Goal: Task Accomplishment & Management: Complete application form

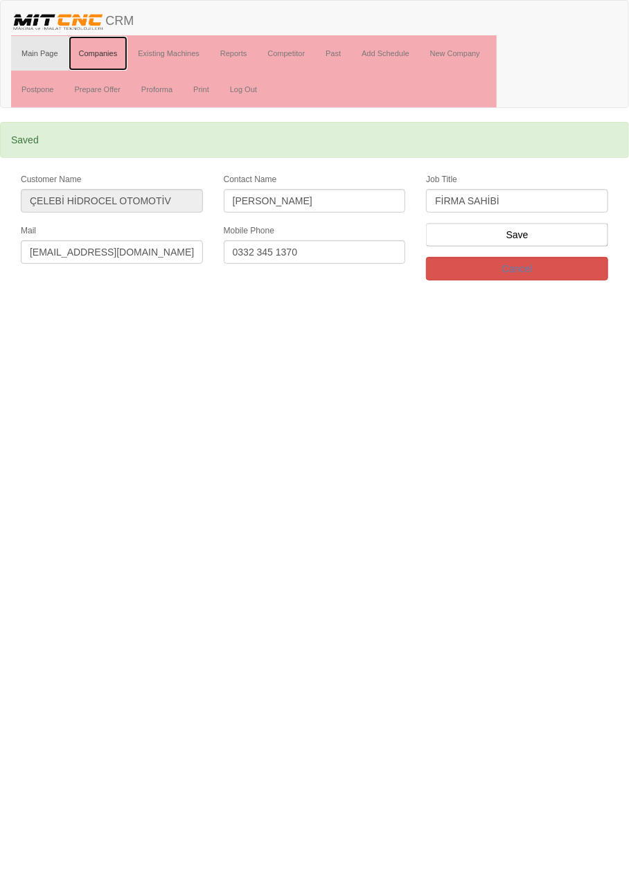
click at [101, 52] on link "Companies" at bounding box center [99, 53] width 60 height 35
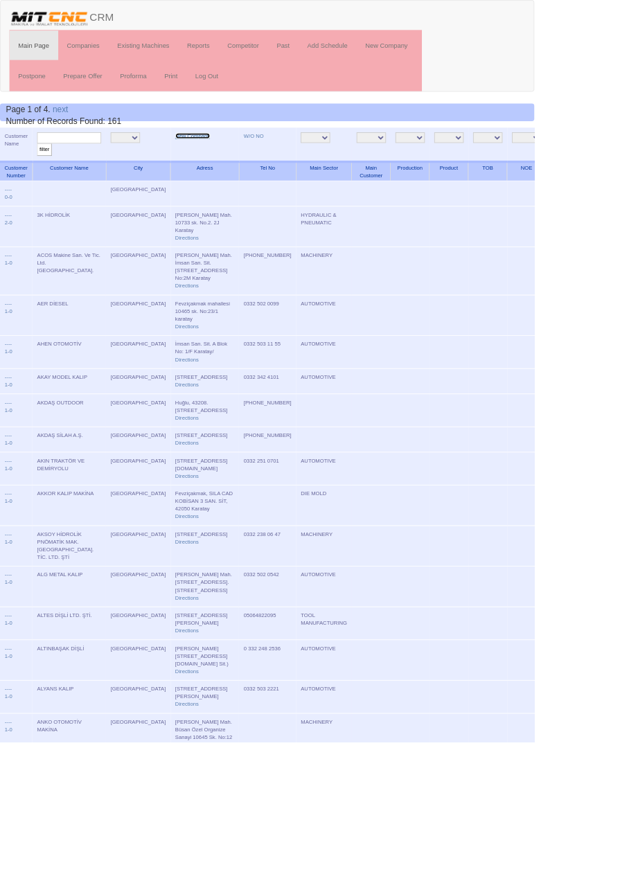
click at [209, 159] on link "New Company" at bounding box center [226, 160] width 41 height 7
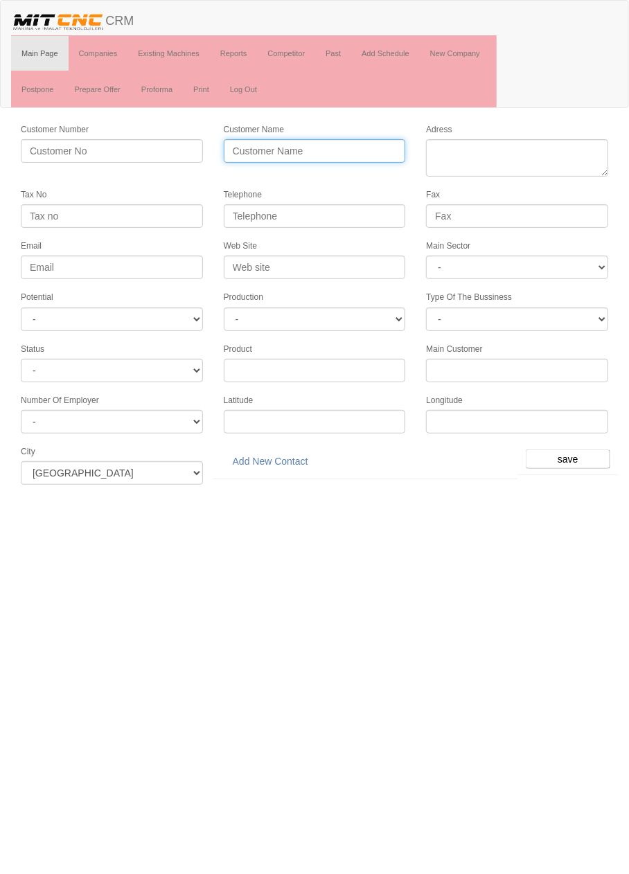
click at [346, 148] on input "Customer Name" at bounding box center [315, 151] width 182 height 24
type input "AHSA KALIP"
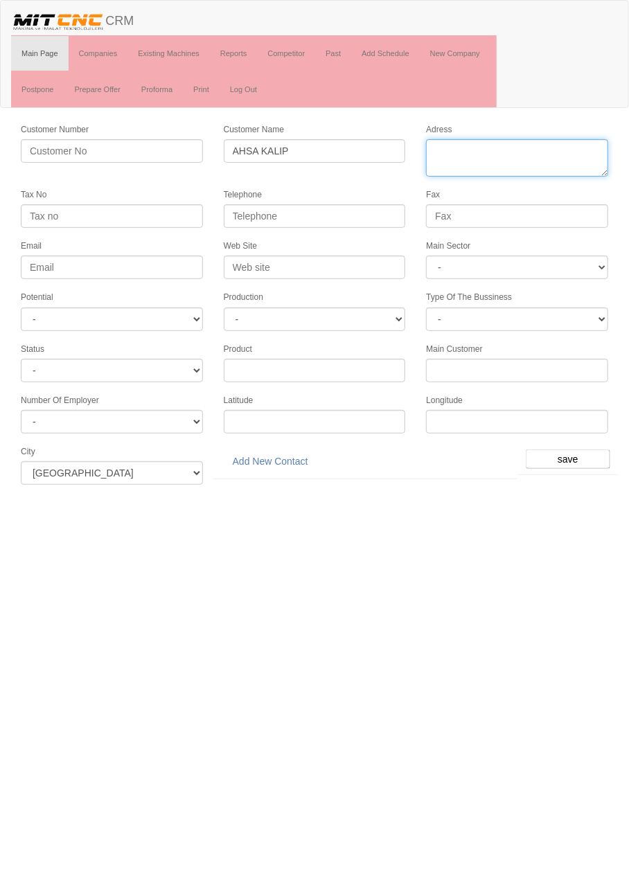
click at [547, 154] on textarea "Adress" at bounding box center [517, 157] width 182 height 37
paste textarea "Fevzi çakmak mahallesi 10758 sk E4 blok no 29/E, 42050 Karatay"
type textarea "Fevzi çakmak mahallesi 10758 sk E4 blok no 29/E, 42050 Karatay"
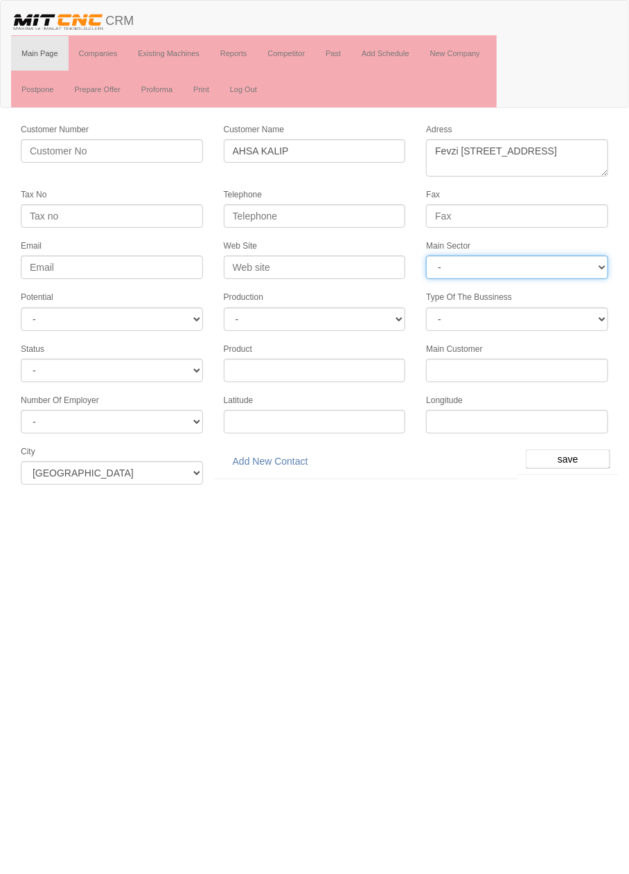
click at [546, 263] on select "- DIE MOLD MACHINERY DEFENCE ELECTRICAL COMPONENTS MEDICAL TOOL MANUFACTURING J…" at bounding box center [517, 268] width 182 height 24
select select "370"
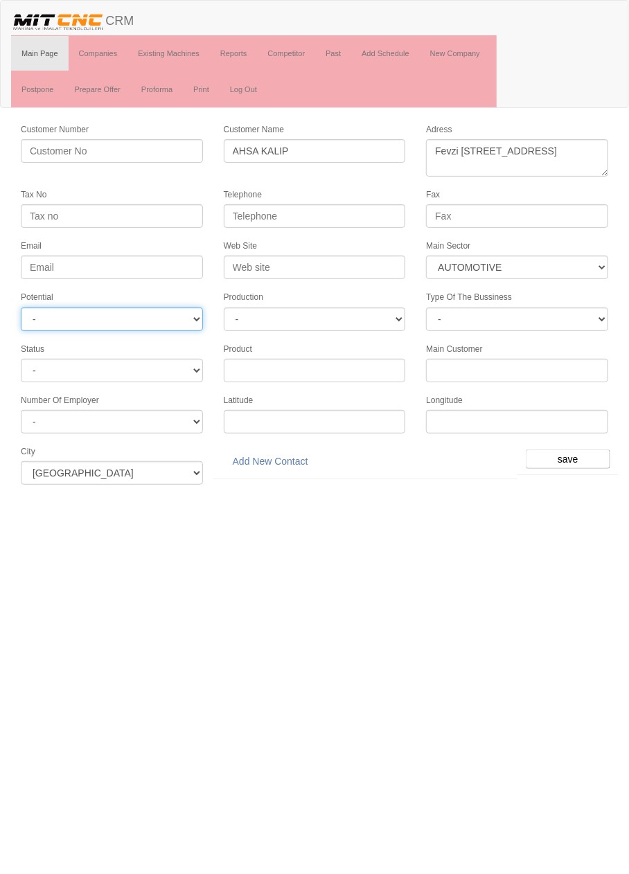
click at [184, 311] on select "- A1 A2 A3 B1 B2 B3 C1 C2 C3" at bounding box center [112, 320] width 182 height 24
select select "6"
click at [573, 450] on input "save" at bounding box center [568, 459] width 85 height 19
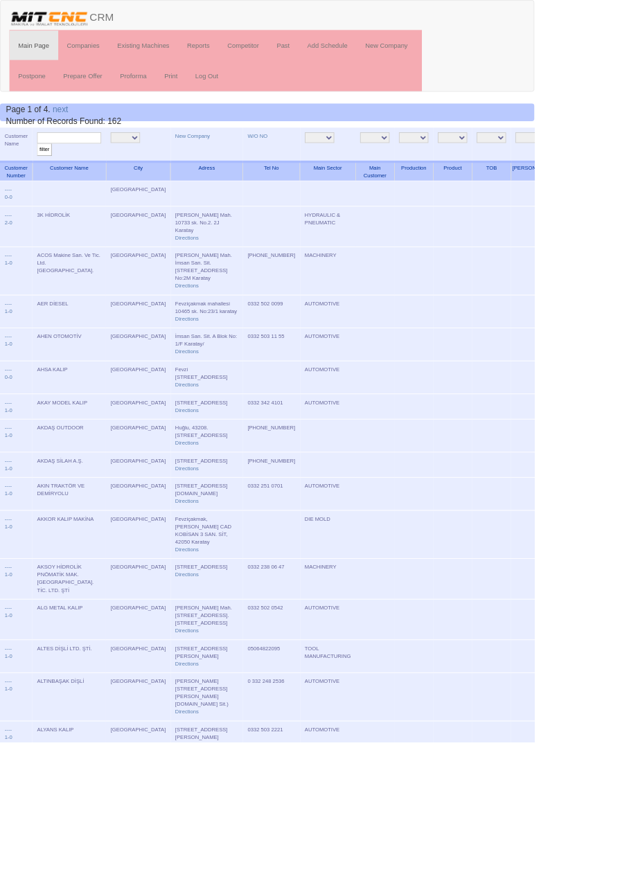
click at [87, 161] on input "text" at bounding box center [82, 162] width 76 height 13
type input "ahsa"
click at [44, 169] on input "filter" at bounding box center [52, 176] width 17 height 15
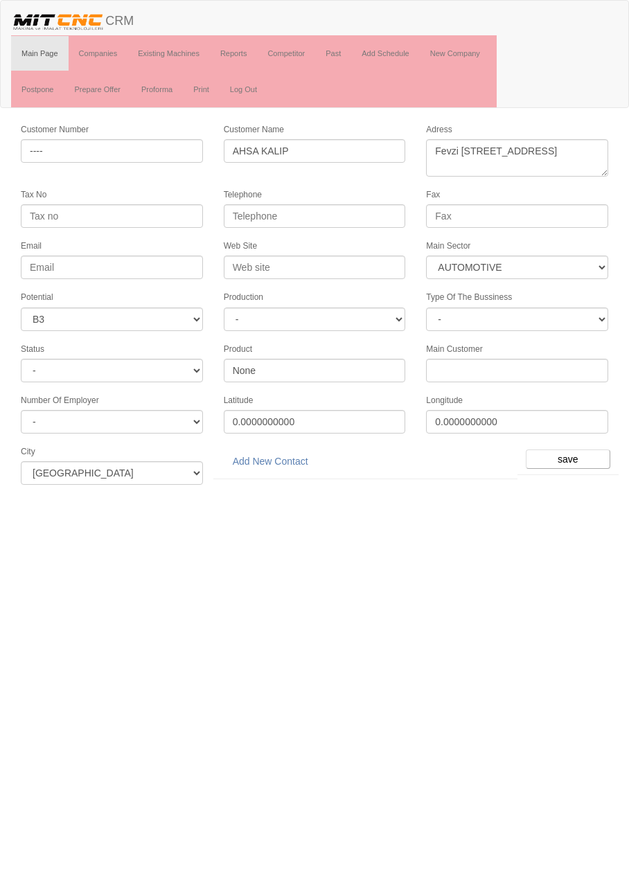
select select "370"
select select "6"
click at [297, 454] on link "Add New Contact" at bounding box center [271, 462] width 94 height 24
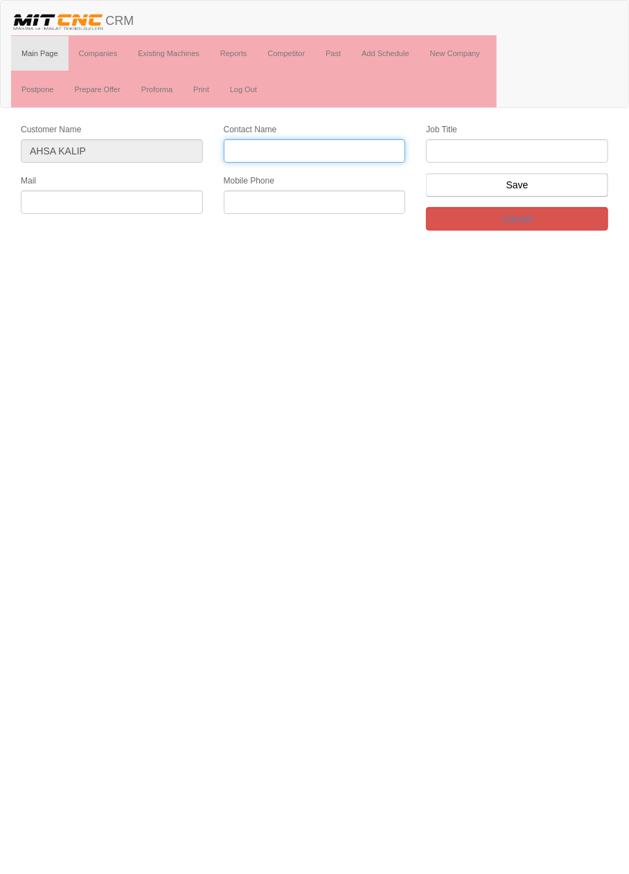
click at [367, 150] on input "Contact Name" at bounding box center [315, 151] width 182 height 24
type input "Ahmrt Sarı"
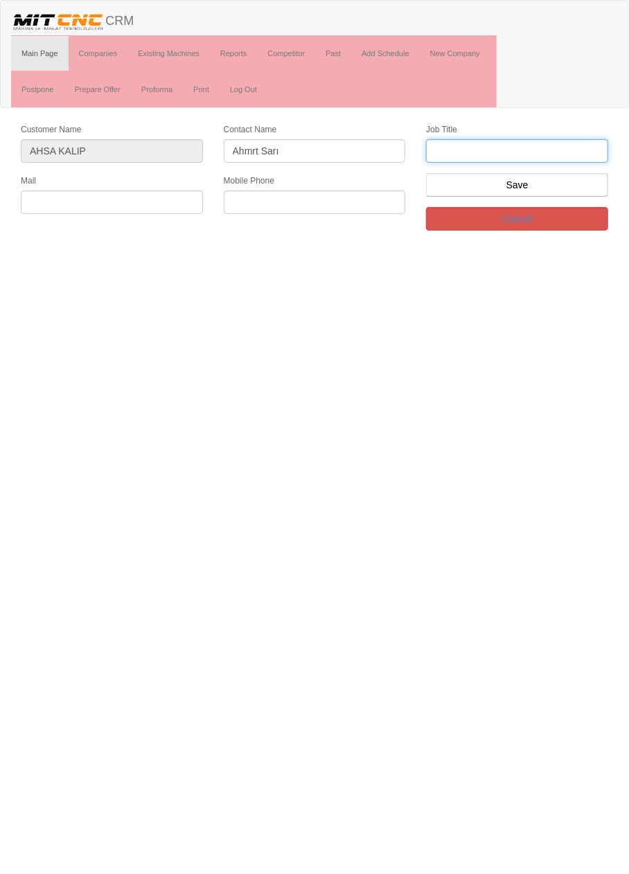
click at [579, 152] on input "text" at bounding box center [517, 151] width 182 height 24
type input "Firma sahibi"
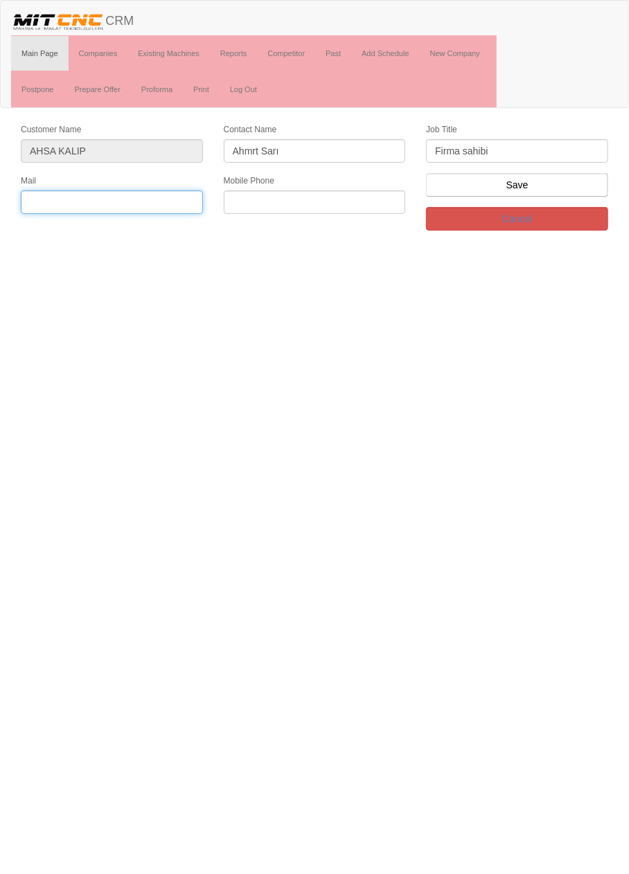
click at [159, 204] on input "text" at bounding box center [112, 203] width 182 height 24
paste input "ahmet4282@hotmail.com"
type input "ahmet4282@hotmail.com"
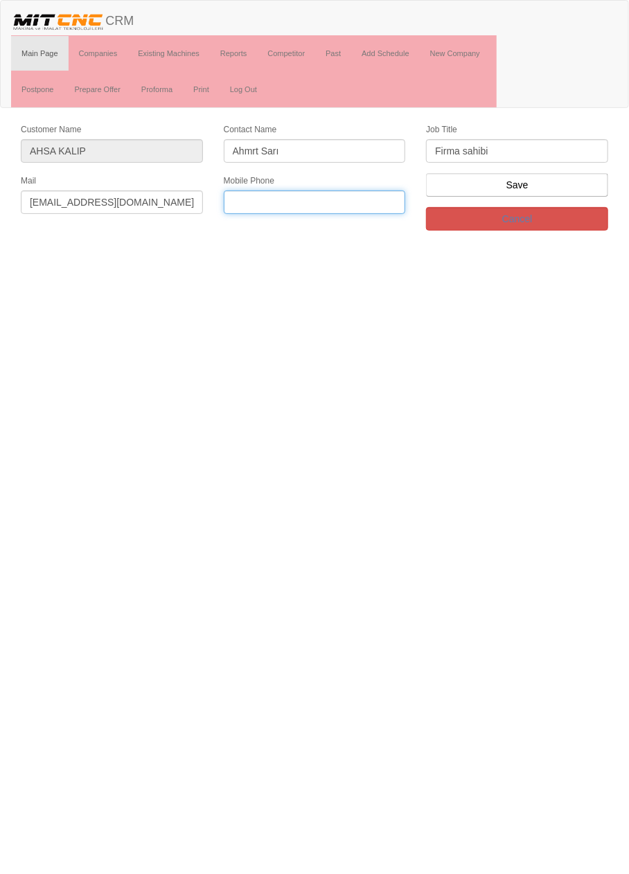
click at [300, 200] on input "text" at bounding box center [315, 203] width 182 height 24
paste input "0554 969 80 82"
click at [285, 200] on input "0554 969 80 82" at bounding box center [315, 203] width 182 height 24
type input "0554 969 8082"
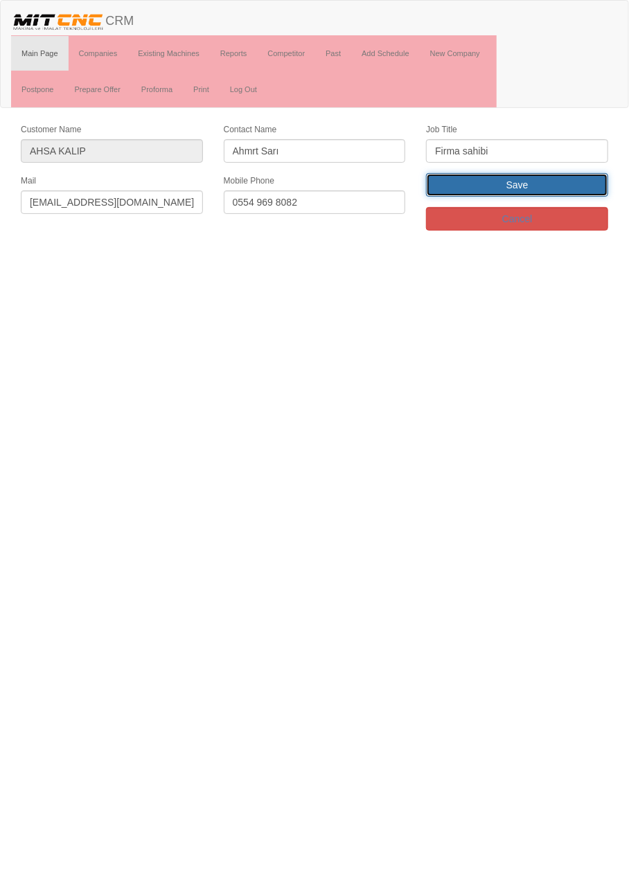
click at [576, 187] on input "Save" at bounding box center [517, 185] width 182 height 24
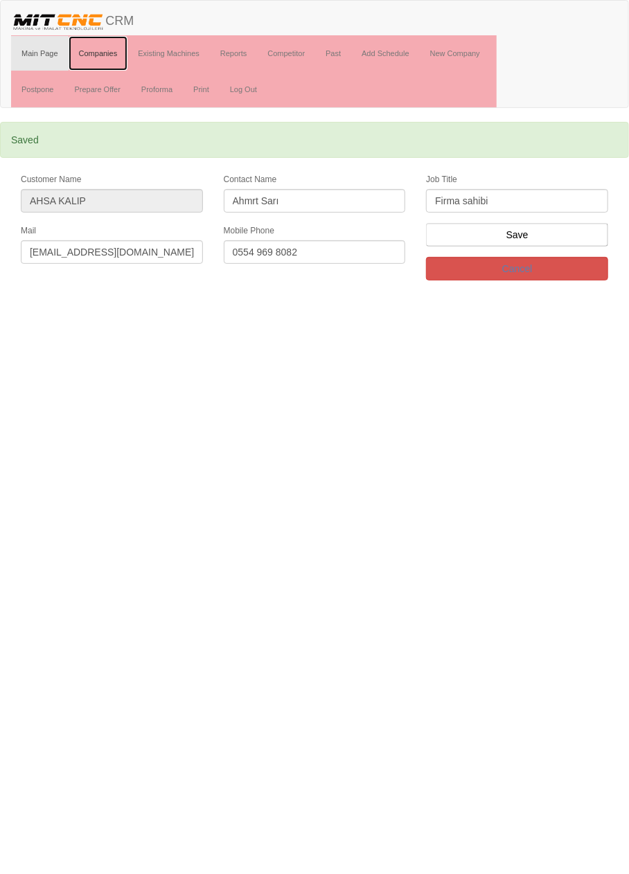
click at [93, 51] on link "Companies" at bounding box center [99, 53] width 60 height 35
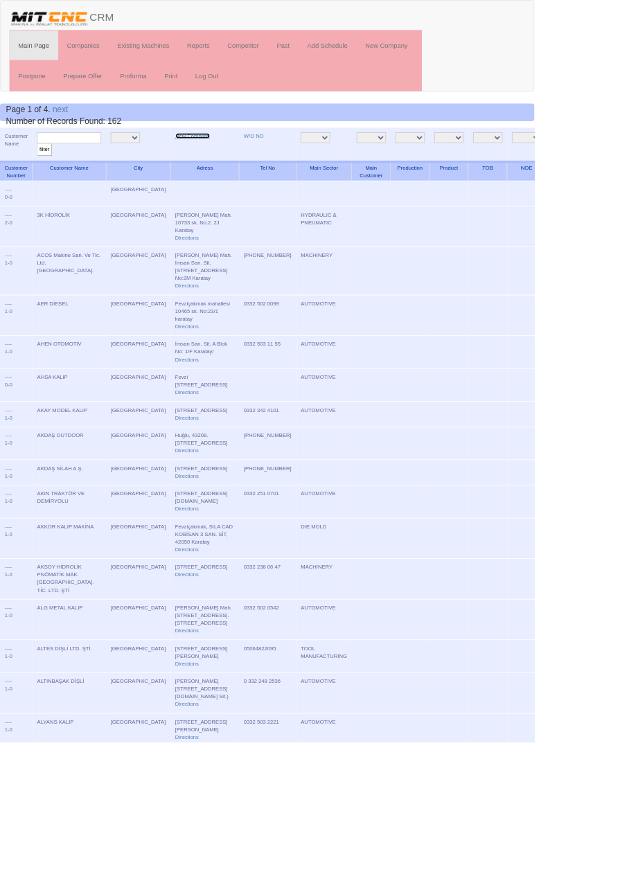
click at [206, 159] on link "New Company" at bounding box center [226, 160] width 41 height 7
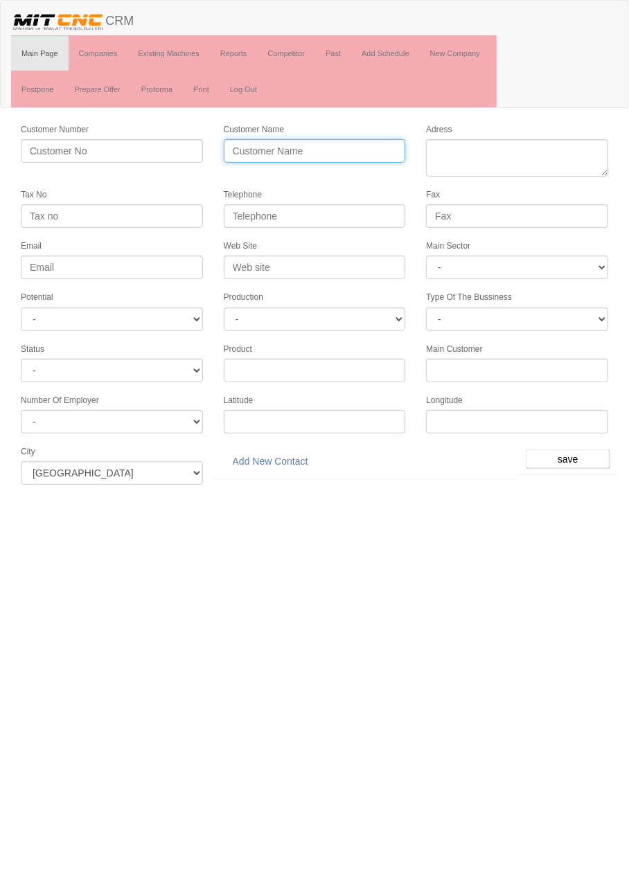
click at [330, 154] on input "Customer Name" at bounding box center [315, 151] width 182 height 24
type input "TMP OTOMOTİV"
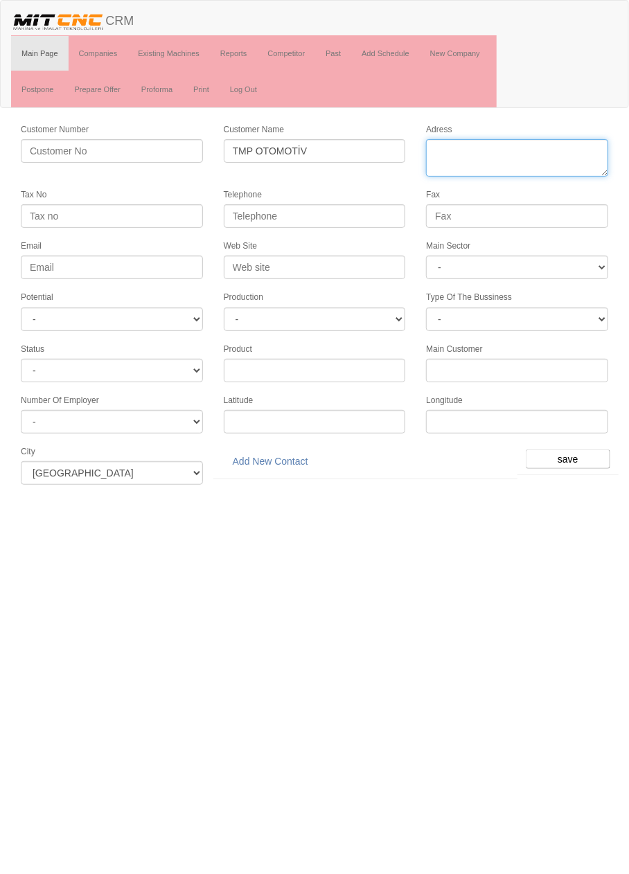
click at [538, 150] on textarea "Adress" at bounding box center [517, 157] width 182 height 37
paste textarea "Fevziçakmak, Aslım Cd. No:65, 42050, 42050 Karatay"
click at [493, 162] on textarea "Adress" at bounding box center [517, 157] width 182 height 37
type textarea "Fevziçakmak, Aslım Cd. No:65, Karatay"
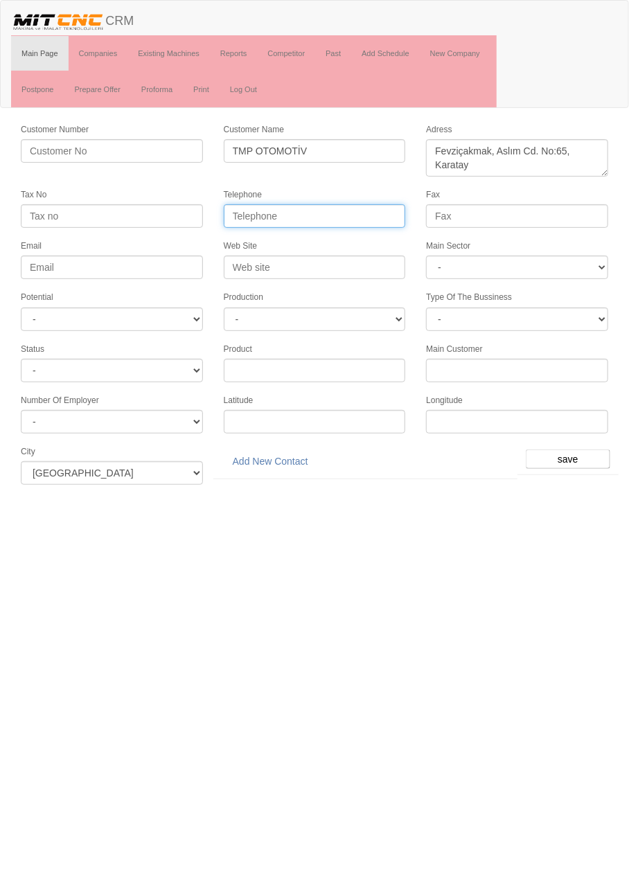
paste input "0 (332) 251 04 44"
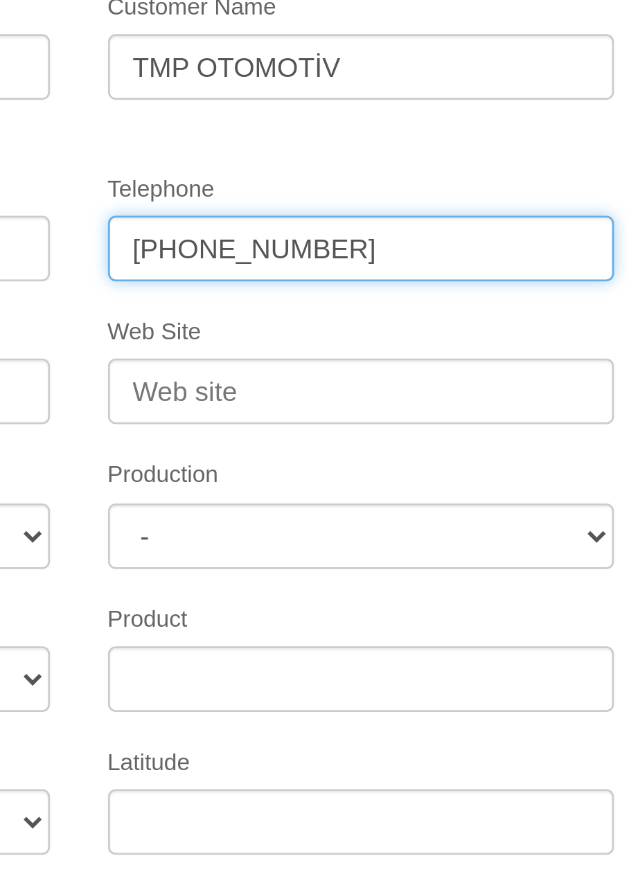
click at [297, 213] on input "0 (332) 251 04 44" at bounding box center [315, 216] width 182 height 24
click at [265, 215] on input "0 (332) 251 0444" at bounding box center [315, 216] width 182 height 24
click at [244, 215] on input "0 (332 251 0444" at bounding box center [315, 216] width 182 height 24
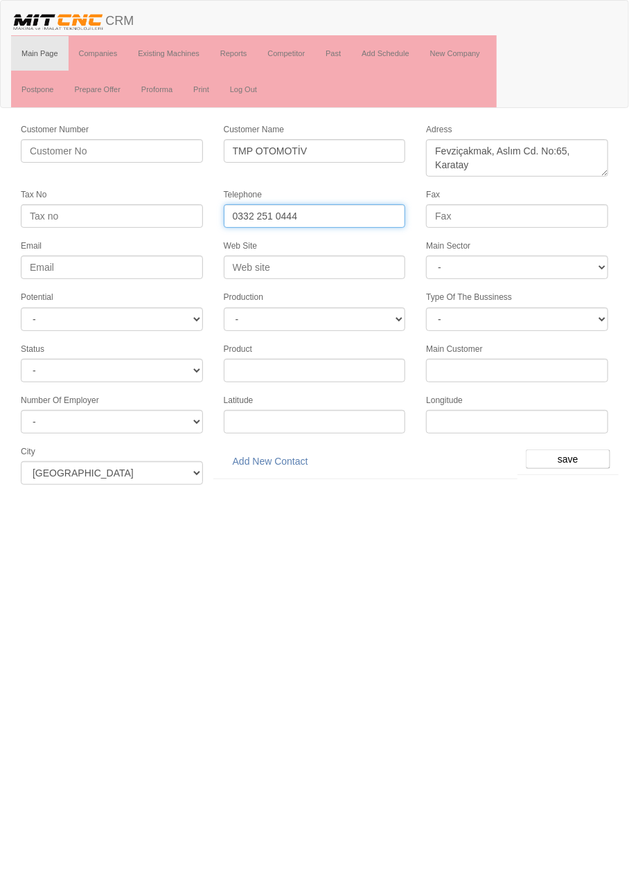
type input "0332 251 0444"
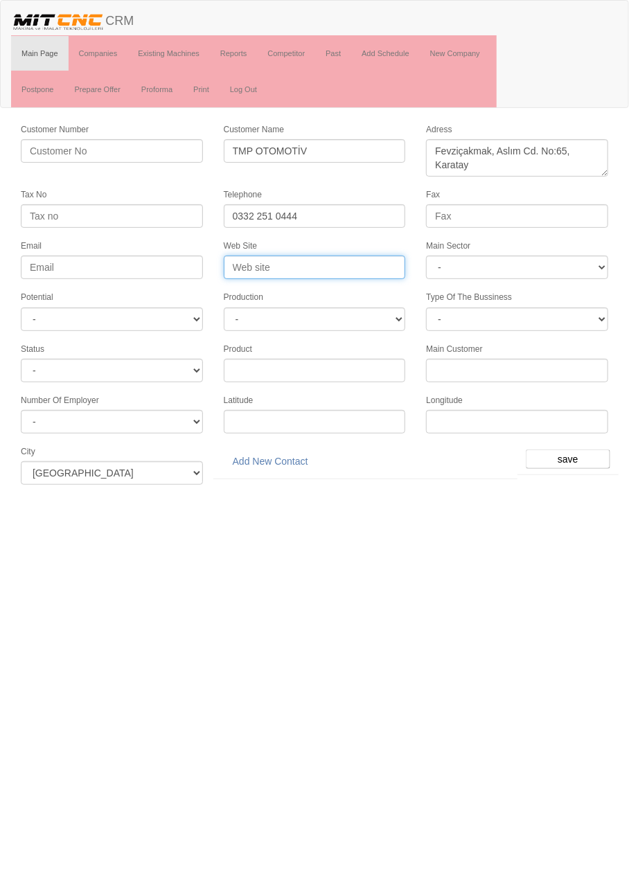
click at [347, 264] on input "Web Site" at bounding box center [315, 268] width 182 height 24
click at [348, 263] on input "Web Site" at bounding box center [315, 268] width 182 height 24
type input "www.tmpotomotiv.com.tr"
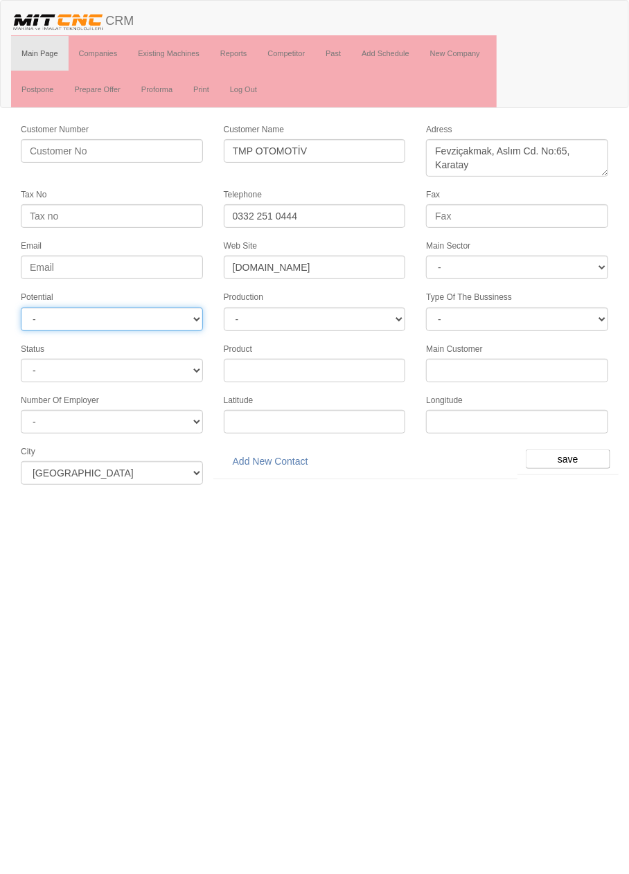
click at [175, 315] on select "- A1 A2 A3 B1 B2 B3 C1 C2 C3" at bounding box center [112, 320] width 182 height 24
select select "6"
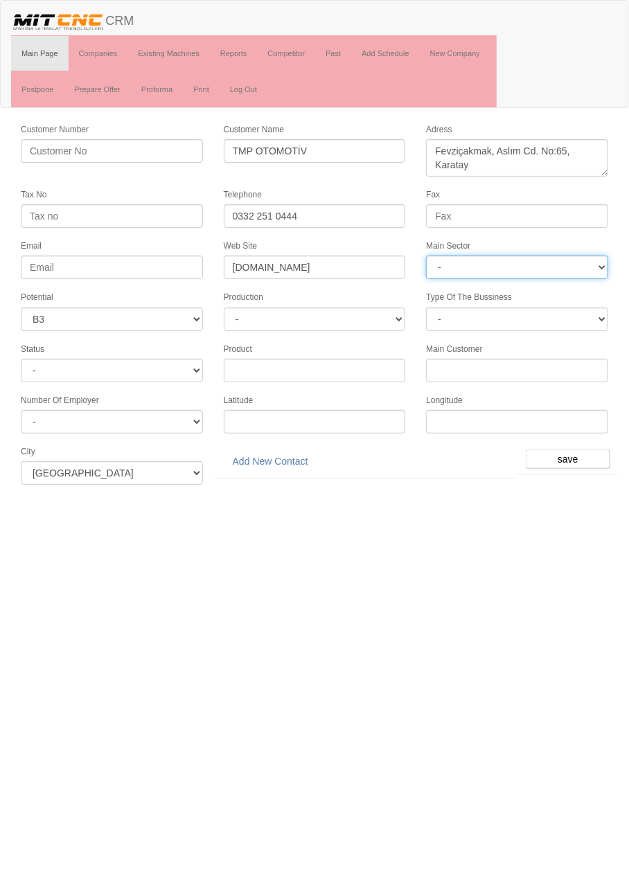
click at [576, 267] on select "- DIE MOLD MACHINERY DEFENCE ELECTRICAL COMPONENTS MEDICAL TOOL MANUFACTURING J…" at bounding box center [517, 268] width 182 height 24
select select "370"
click at [590, 451] on input "save" at bounding box center [568, 459] width 85 height 19
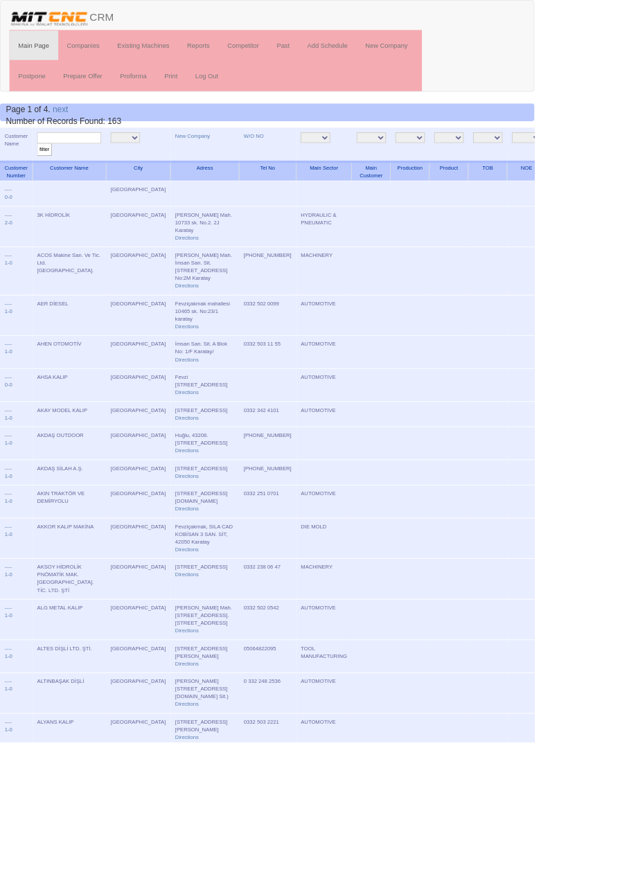
click at [100, 166] on input "text" at bounding box center [82, 162] width 76 height 13
type input "tmp"
click at [44, 169] on input "filter" at bounding box center [52, 176] width 17 height 15
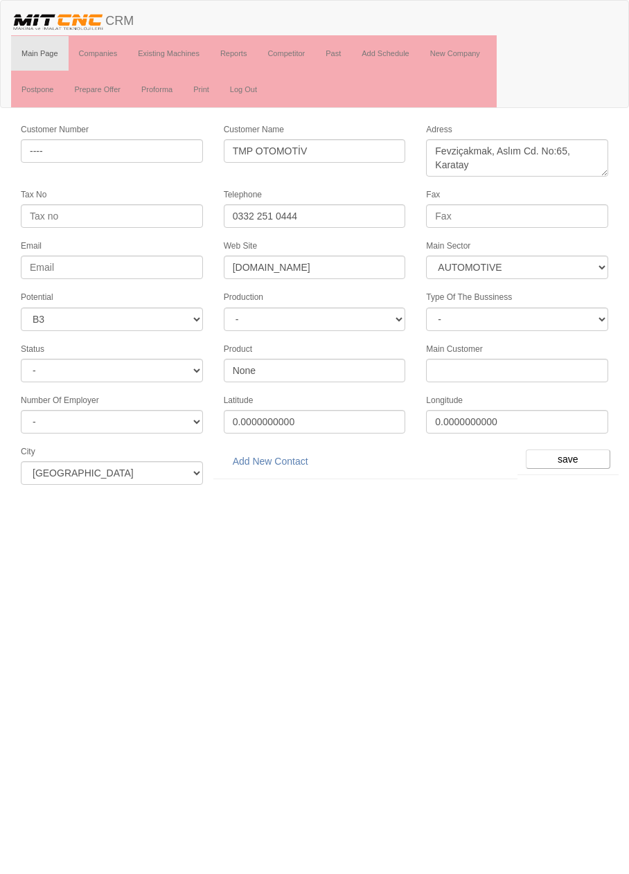
select select "370"
select select "6"
click at [281, 455] on link "Add New Contact" at bounding box center [271, 462] width 94 height 24
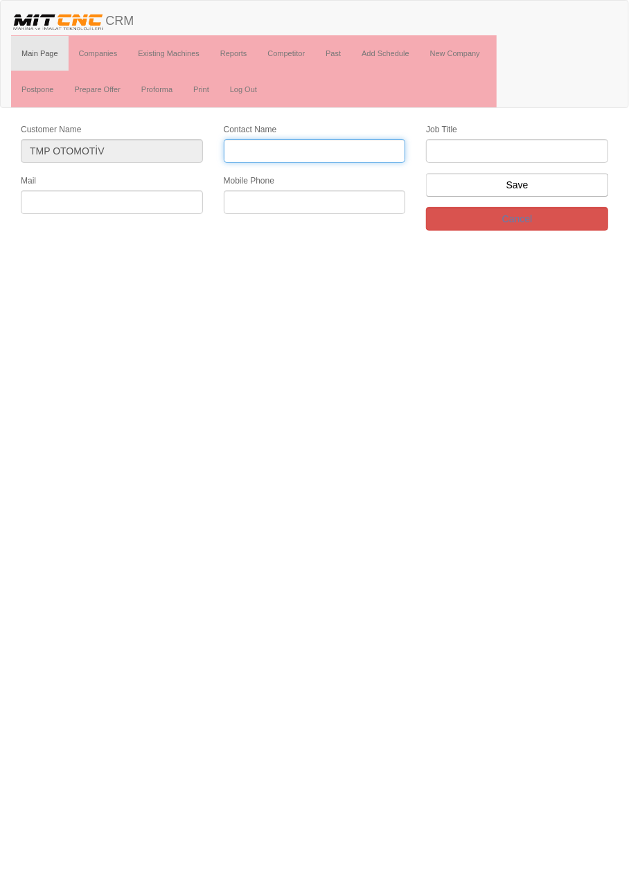
click at [364, 155] on input "Contact Name" at bounding box center [315, 151] width 182 height 24
type input "[PERSON_NAME]"
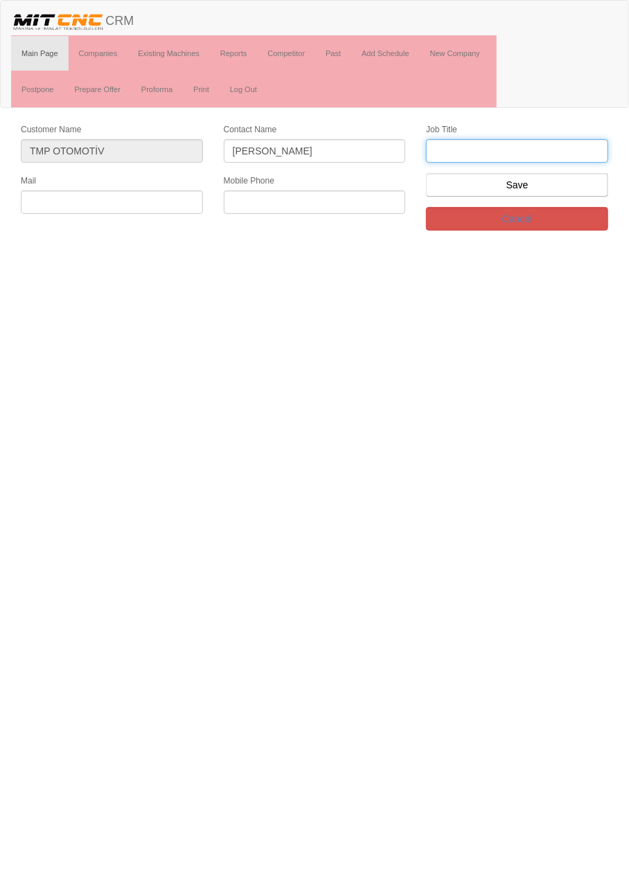
click at [540, 150] on input "text" at bounding box center [517, 151] width 182 height 24
type input "genel müdür"
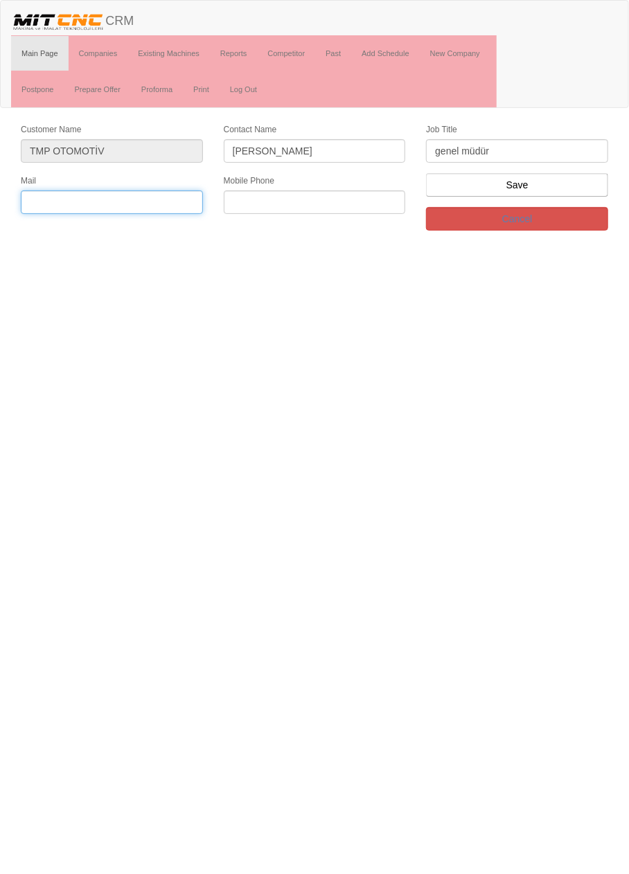
click at [173, 196] on input "text" at bounding box center [112, 203] width 182 height 24
paste input "[EMAIL_ADDRESS][DOMAIN_NAME]"
type input "[EMAIL_ADDRESS][DOMAIN_NAME]"
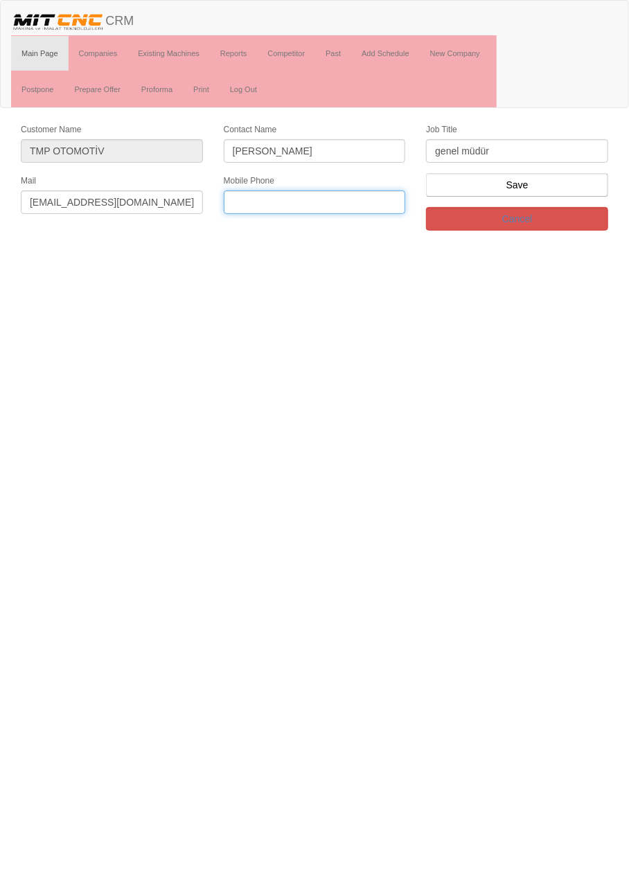
paste input "+905464999985"
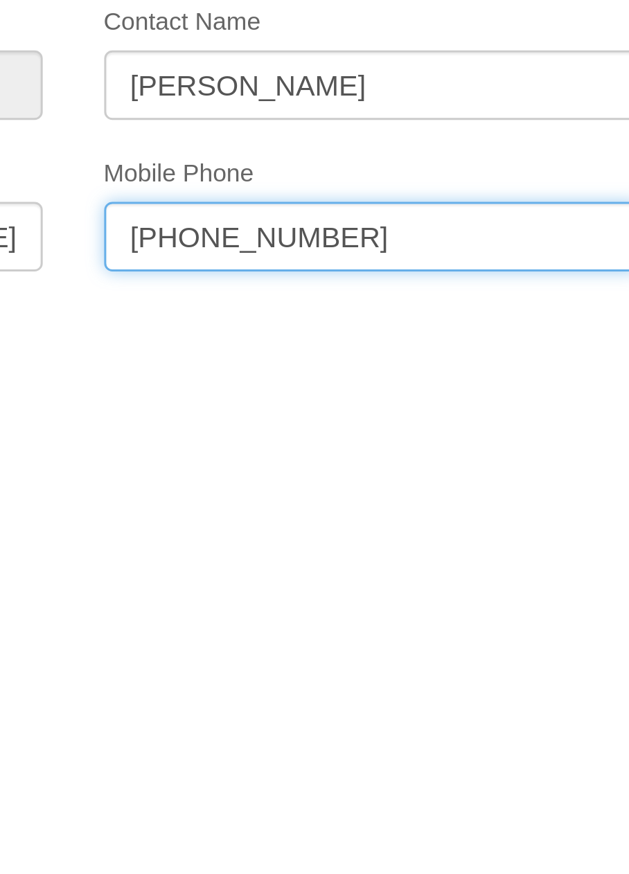
click at [281, 202] on input "+905464999985" at bounding box center [315, 203] width 182 height 24
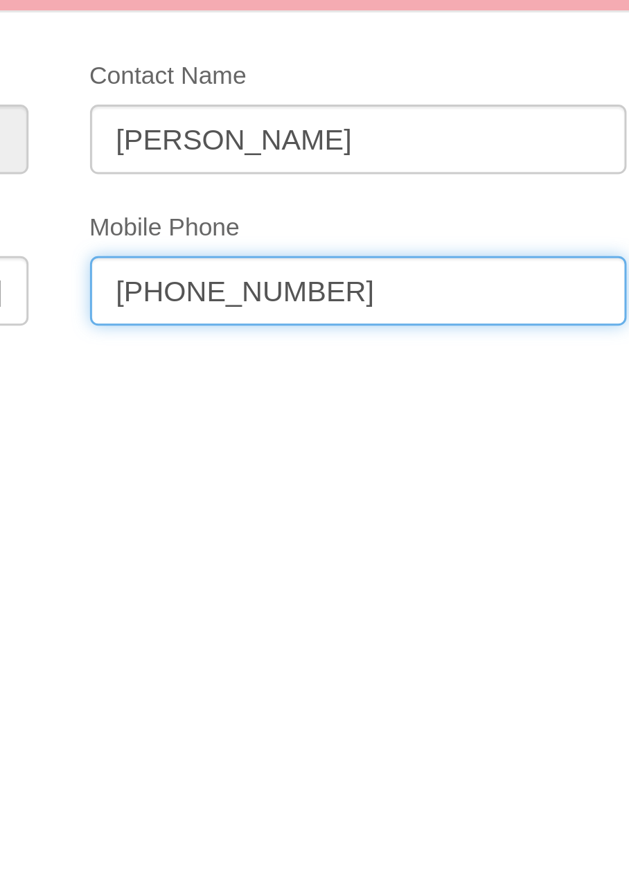
click at [267, 197] on input "+90546499 9985" at bounding box center [315, 203] width 182 height 24
click at [244, 199] on input "+90546 499 9985" at bounding box center [315, 203] width 182 height 24
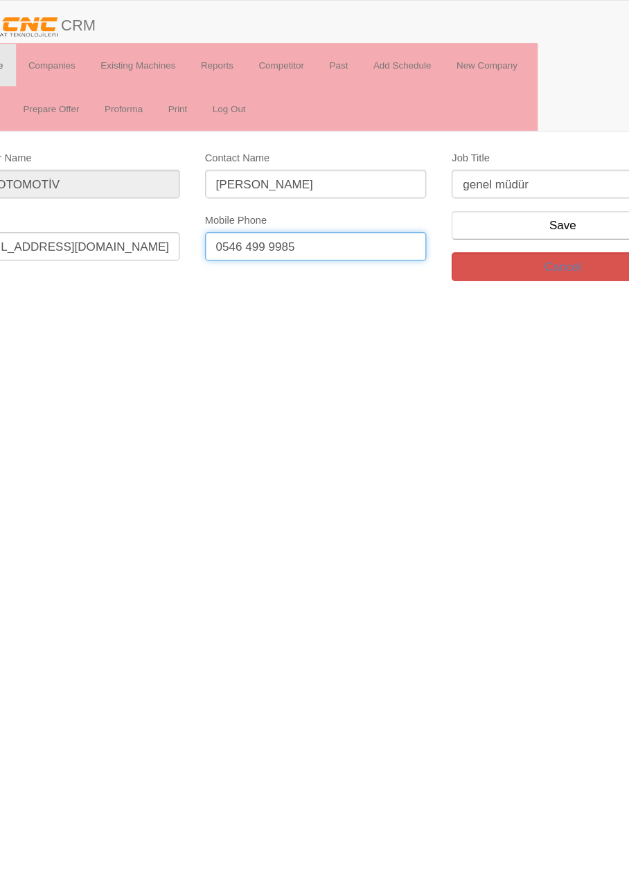
type input "0546 499 9985"
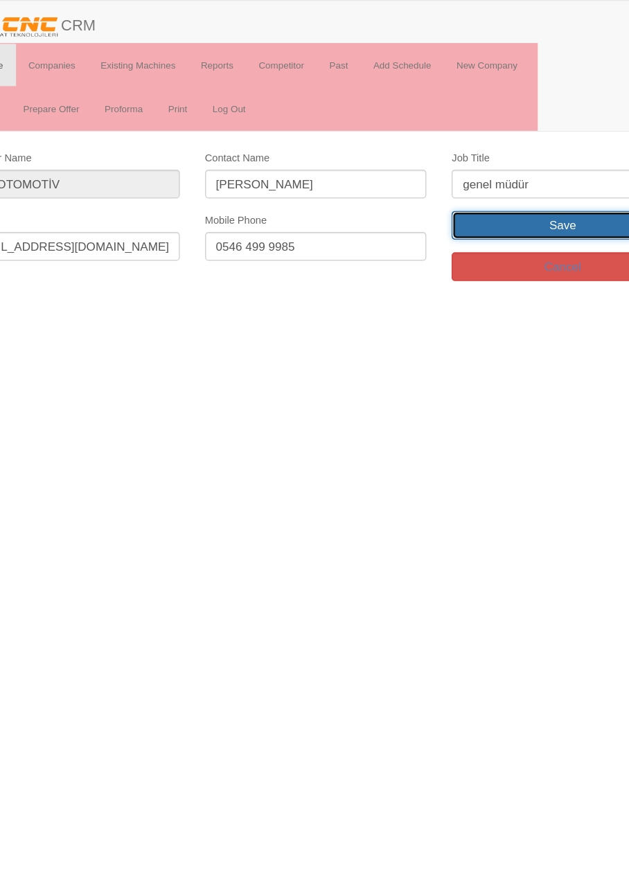
click at [540, 188] on input "Save" at bounding box center [517, 185] width 182 height 24
